Goal: Task Accomplishment & Management: Complete application form

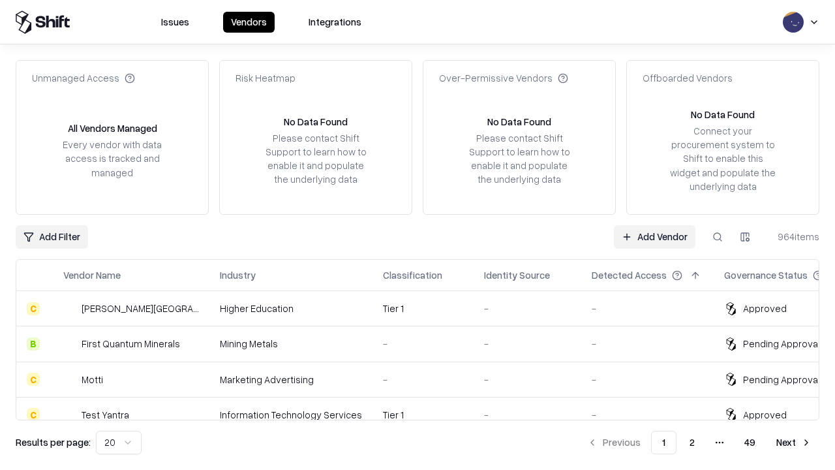
click at [654, 236] on link "Add Vendor" at bounding box center [655, 236] width 82 height 23
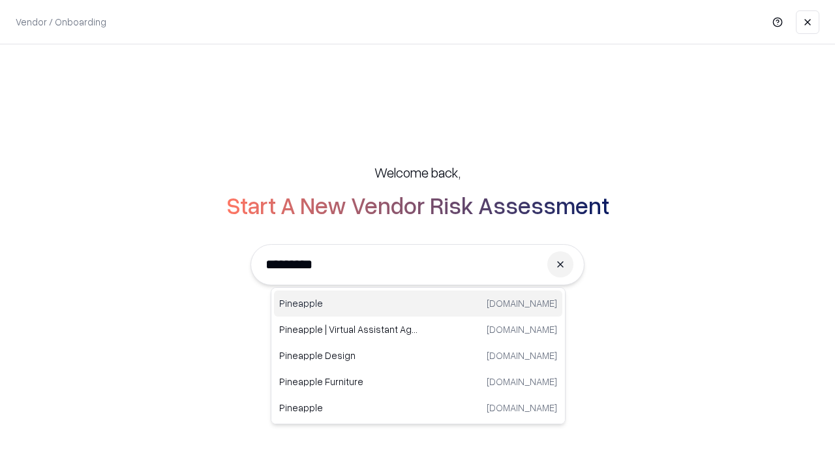
click at [418, 303] on div "Pineapple [DOMAIN_NAME]" at bounding box center [418, 303] width 288 height 26
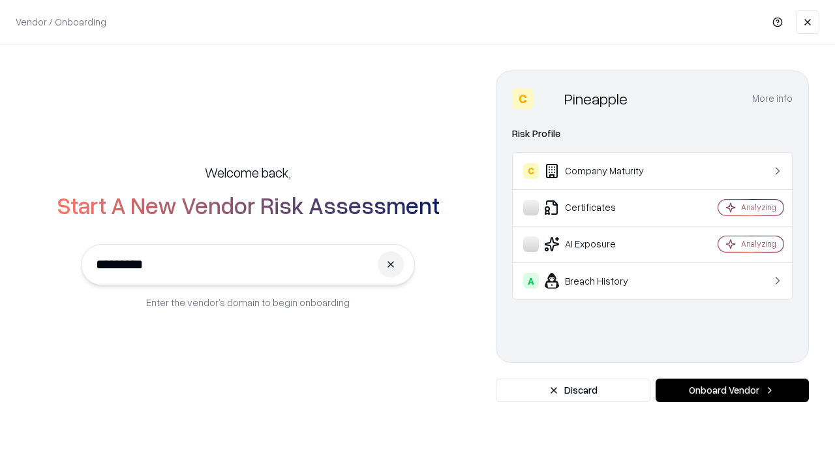
type input "*********"
click at [732, 390] on button "Onboard Vendor" at bounding box center [731, 389] width 153 height 23
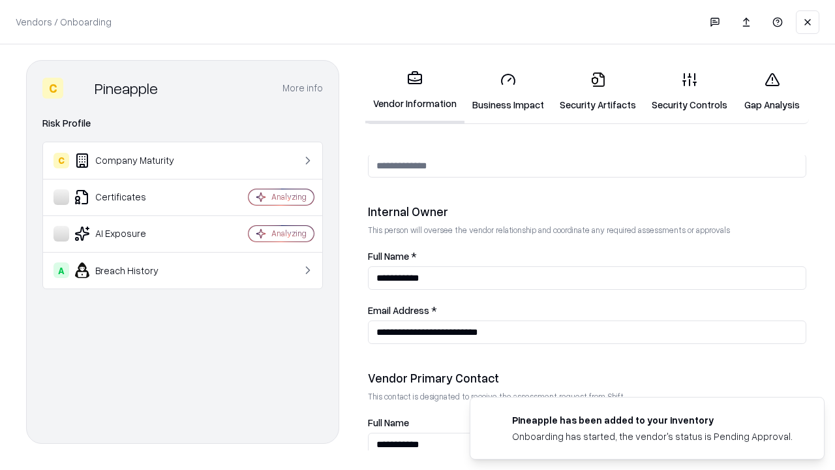
scroll to position [676, 0]
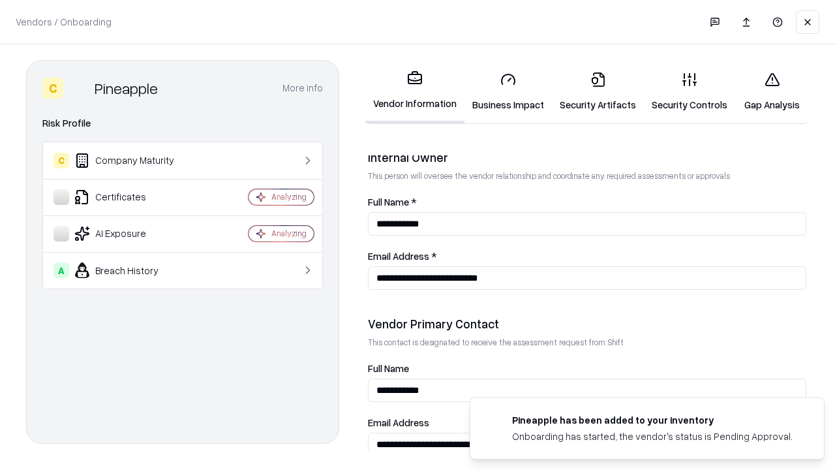
click at [597, 91] on link "Security Artifacts" at bounding box center [598, 91] width 92 height 61
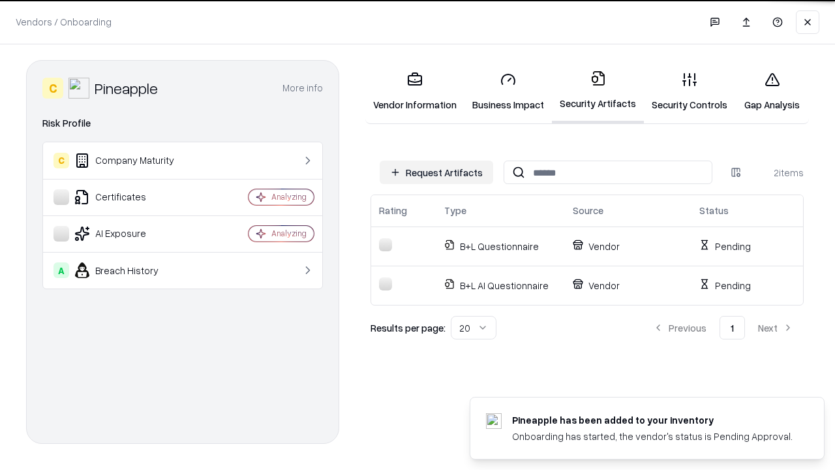
click at [436, 172] on button "Request Artifacts" at bounding box center [436, 171] width 113 height 23
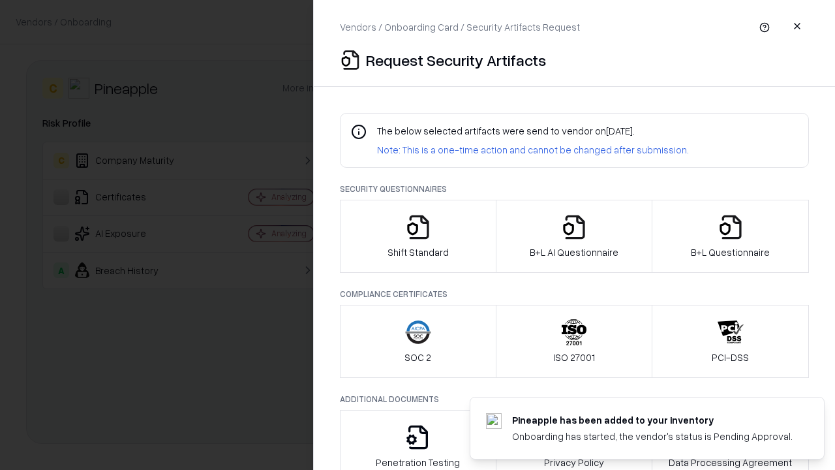
click at [730, 236] on icon "button" at bounding box center [730, 227] width 26 height 26
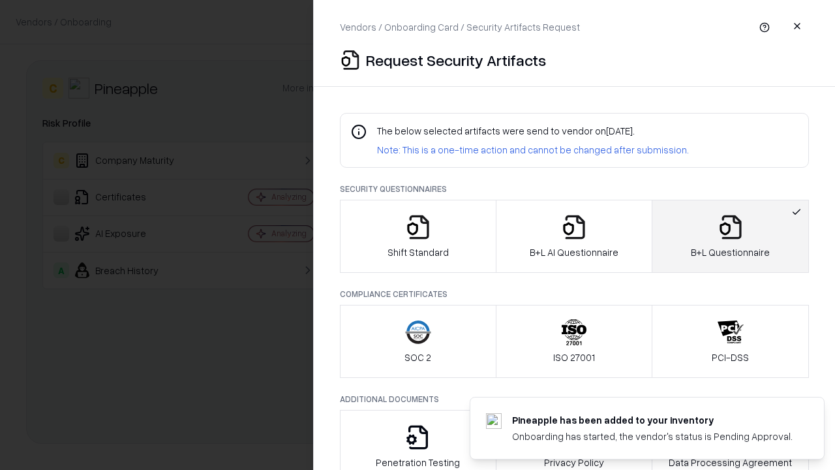
click at [573, 236] on icon "button" at bounding box center [574, 227] width 26 height 26
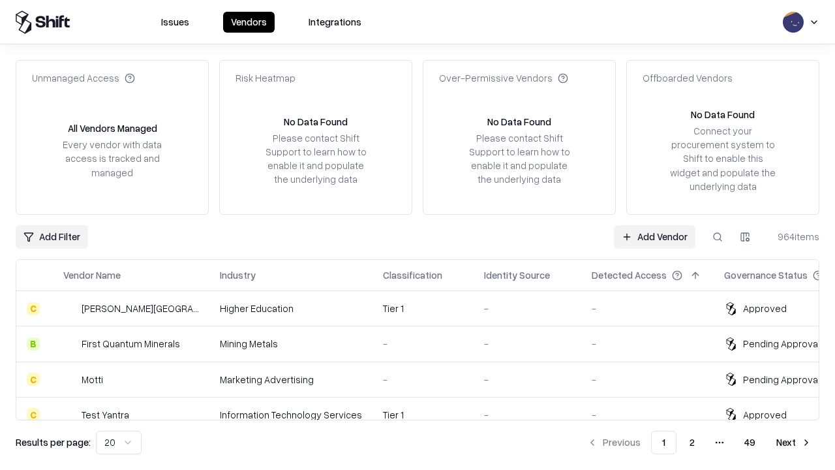
click at [654, 236] on link "Add Vendor" at bounding box center [655, 236] width 82 height 23
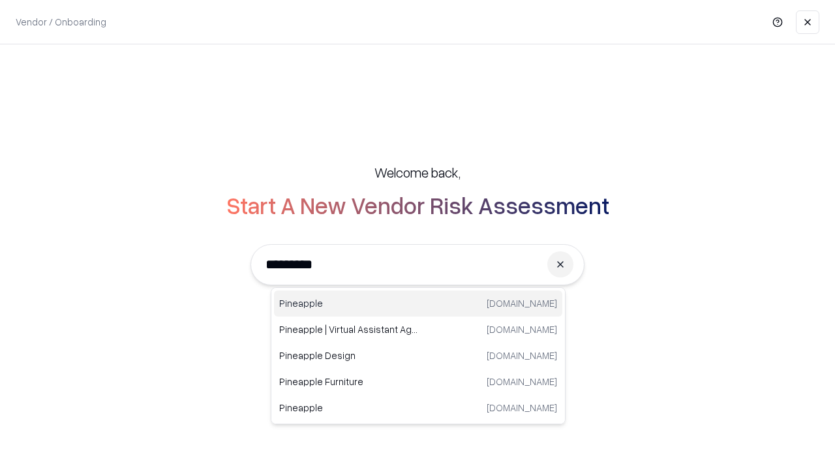
click at [418, 303] on div "Pineapple [DOMAIN_NAME]" at bounding box center [418, 303] width 288 height 26
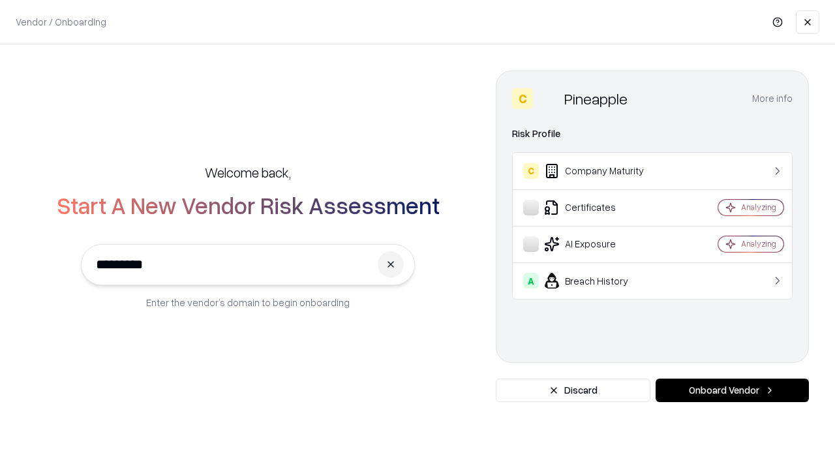
type input "*********"
click at [732, 390] on button "Onboard Vendor" at bounding box center [731, 389] width 153 height 23
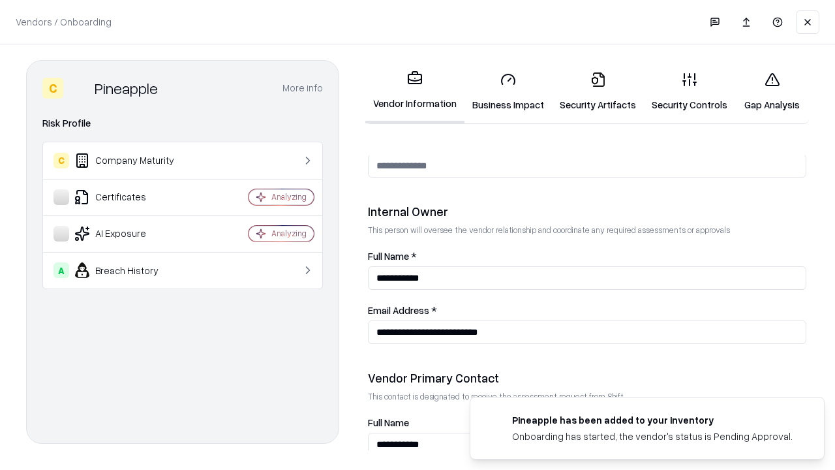
scroll to position [676, 0]
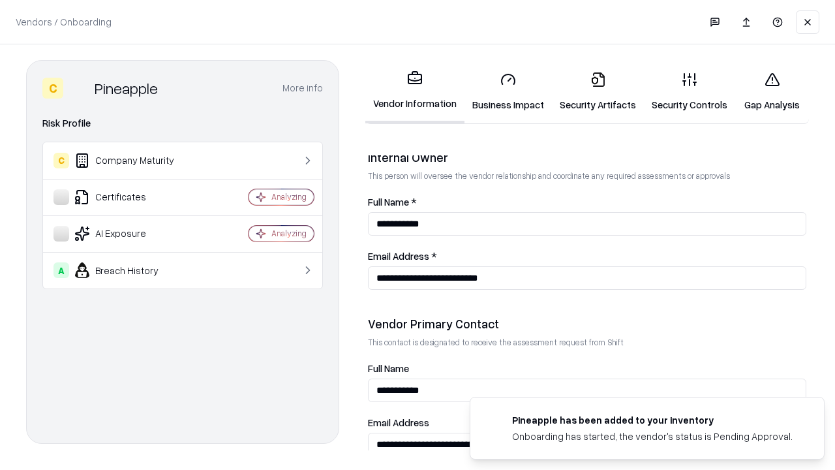
click at [772, 91] on link "Gap Analysis" at bounding box center [772, 91] width 74 height 61
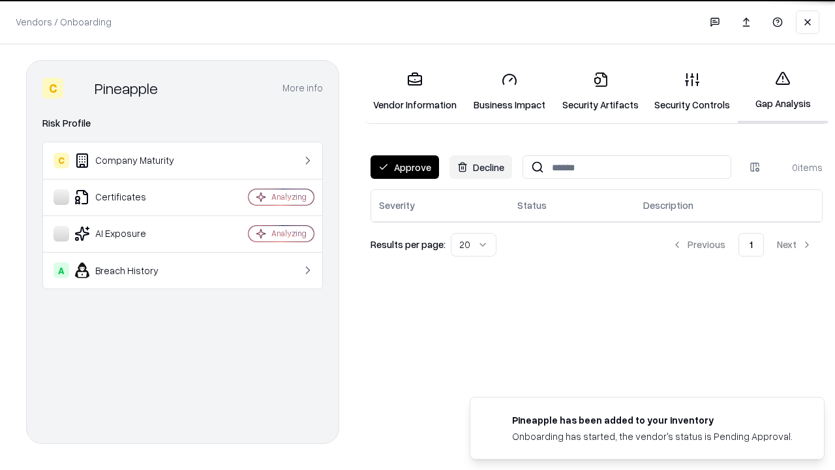
click at [404, 167] on button "Approve" at bounding box center [404, 166] width 68 height 23
